Goal: Task Accomplishment & Management: Complete application form

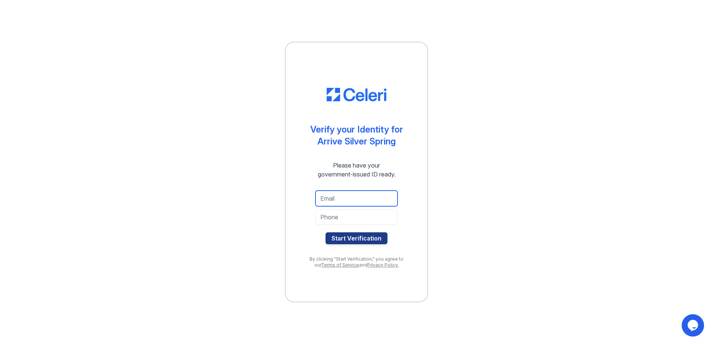
click at [339, 199] on input "email" at bounding box center [356, 199] width 82 height 16
type input "[EMAIL_ADDRESS][DOMAIN_NAME]"
type input "2404243687"
click at [353, 237] on button "Start Verification" at bounding box center [356, 239] width 62 height 12
